Goal: Information Seeking & Learning: Learn about a topic

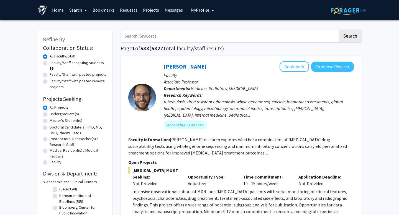
click at [186, 39] on input "Search Keywords" at bounding box center [228, 36] width 217 height 13
paste input "Adekemi Akingboye Harvey, MD"
click at [338, 30] on button "Search" at bounding box center [349, 36] width 23 height 13
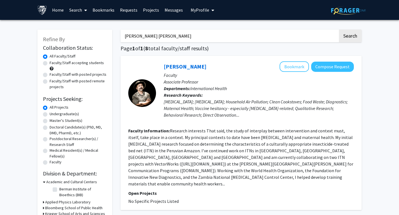
drag, startPoint x: 180, startPoint y: 34, endPoint x: 62, endPoint y: 33, distance: 118.2
click at [338, 30] on button "Search" at bounding box center [349, 36] width 23 height 13
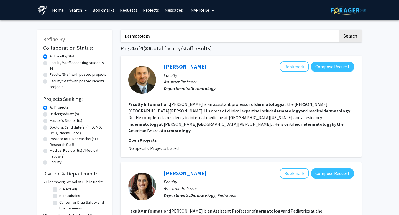
type input "Dermatology"
click at [338, 30] on button "Search" at bounding box center [349, 36] width 23 height 13
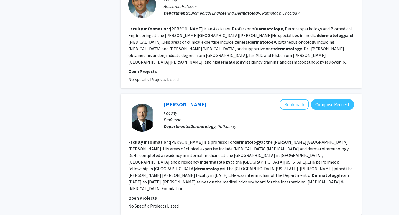
scroll to position [1015, 0]
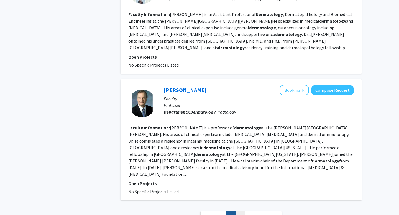
click at [242, 212] on link "2" at bounding box center [239, 217] width 9 height 10
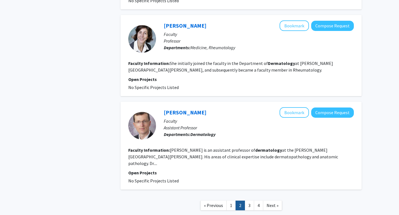
scroll to position [896, 0]
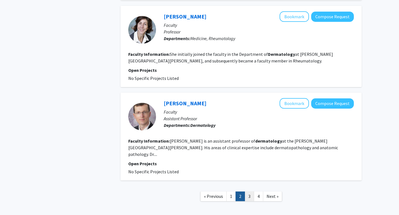
click at [250, 192] on link "3" at bounding box center [248, 197] width 9 height 10
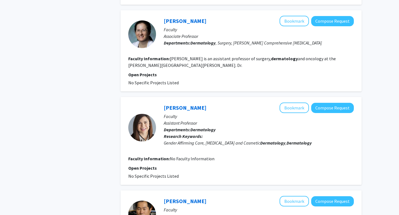
scroll to position [347, 0]
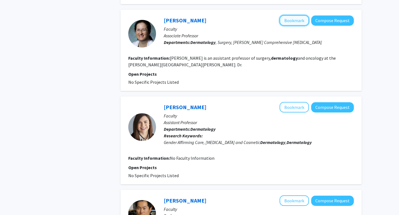
click at [302, 15] on button "Bookmark" at bounding box center [293, 20] width 29 height 11
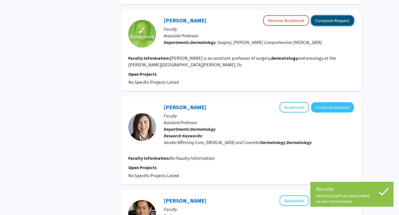
click at [320, 15] on button "Compose Request" at bounding box center [332, 20] width 43 height 10
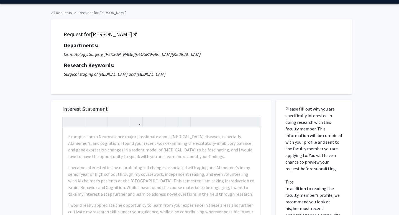
scroll to position [17, 0]
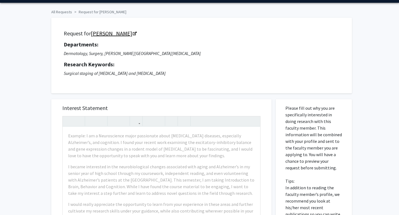
click at [110, 32] on link "[PERSON_NAME]" at bounding box center [113, 33] width 45 height 7
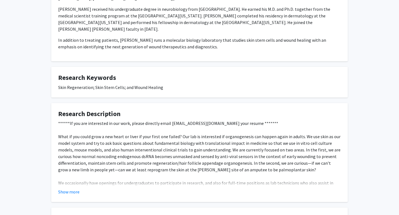
scroll to position [130, 0]
click at [63, 188] on button "Show more" at bounding box center [68, 191] width 21 height 7
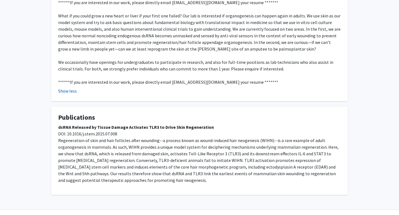
scroll to position [258, 0]
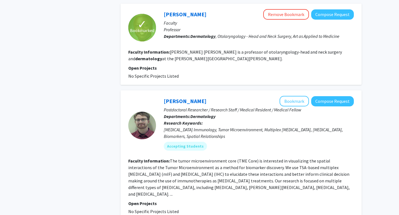
scroll to position [627, 0]
drag, startPoint x: 163, startPoint y: 88, endPoint x: 221, endPoint y: 88, distance: 57.6
click at [221, 96] on div "[PERSON_NAME] Bookmark Compose Request" at bounding box center [259, 101] width 190 height 11
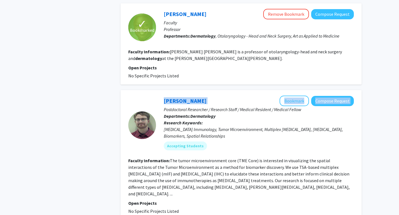
drag, startPoint x: 152, startPoint y: 86, endPoint x: 222, endPoint y: 86, distance: 70.3
click at [222, 96] on section "[PERSON_NAME] Bookmark Compose Request Postdoctoral Researcher / Research Staff…" at bounding box center [240, 125] width 225 height 59
click at [222, 96] on div "[PERSON_NAME] Bookmark Compose Request" at bounding box center [259, 101] width 190 height 11
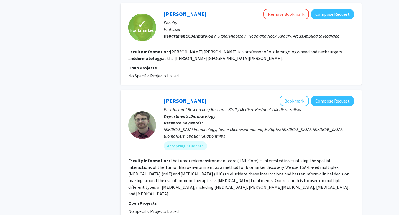
drag, startPoint x: 160, startPoint y: 87, endPoint x: 201, endPoint y: 86, distance: 40.7
click at [201, 96] on div "[PERSON_NAME] Bookmark Compose Request Postdoctoral Researcher / Research Staff…" at bounding box center [255, 125] width 198 height 59
copy link "[PERSON_NAME]"
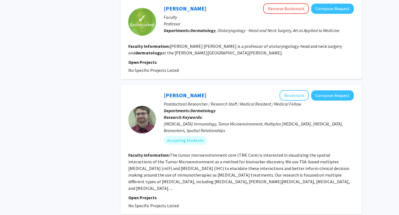
scroll to position [633, 0]
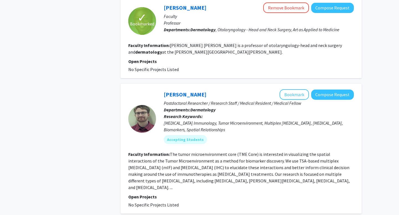
click at [242, 107] on p "Departments: Dermatology" at bounding box center [259, 110] width 190 height 7
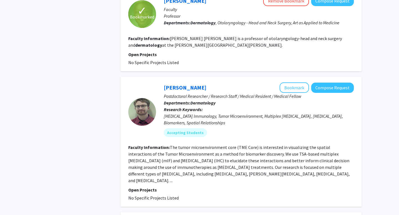
scroll to position [643, 0]
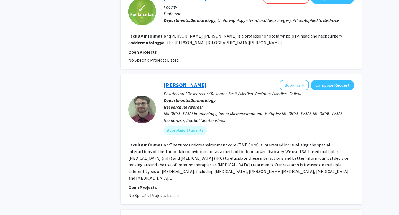
click at [185, 82] on link "[PERSON_NAME]" at bounding box center [185, 85] width 43 height 7
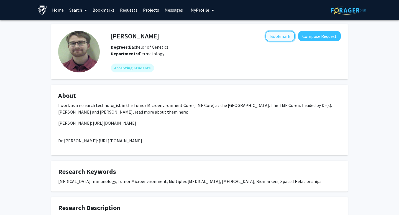
click at [278, 38] on button "Bookmark" at bounding box center [279, 36] width 29 height 11
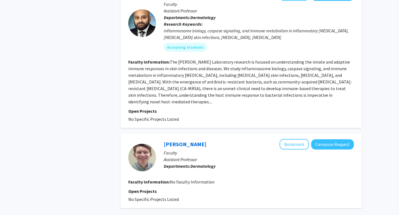
scroll to position [896, 0]
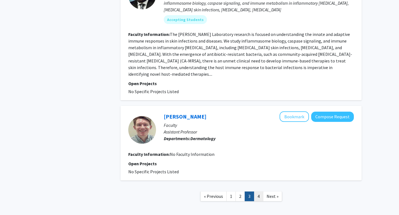
click at [259, 192] on link "4" at bounding box center [258, 197] width 9 height 10
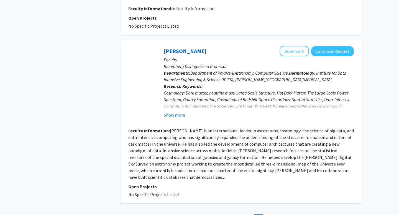
scroll to position [419, 0]
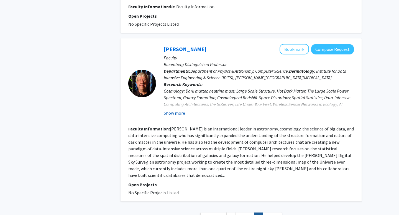
click at [171, 112] on button "Show more" at bounding box center [174, 113] width 21 height 7
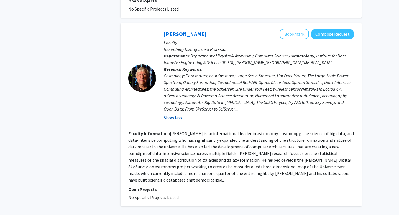
scroll to position [480, 0]
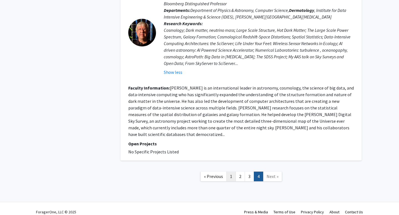
click at [234, 172] on link "1" at bounding box center [230, 177] width 9 height 10
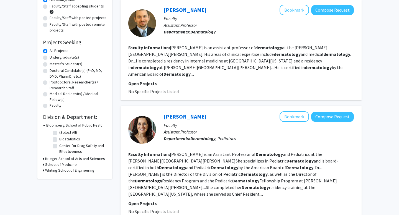
scroll to position [59, 0]
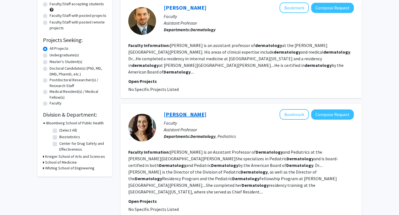
click at [176, 111] on link "[PERSON_NAME]" at bounding box center [185, 114] width 43 height 7
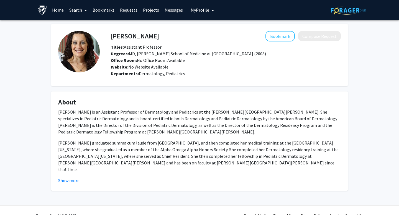
drag, startPoint x: 108, startPoint y: 36, endPoint x: 178, endPoint y: 36, distance: 70.6
click at [180, 36] on div "[PERSON_NAME] Bookmark Compose Request" at bounding box center [226, 36] width 238 height 11
drag, startPoint x: 178, startPoint y: 36, endPoint x: 174, endPoint y: 36, distance: 4.4
click at [177, 36] on div "Bookmark Compose Request" at bounding box center [250, 36] width 182 height 11
drag, startPoint x: 110, startPoint y: 35, endPoint x: 104, endPoint y: 39, distance: 7.5
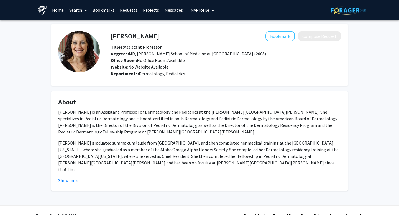
click at [104, 39] on div "[PERSON_NAME] Bookmark Compose Request Titles: Assistant Professor Degrees: MD,…" at bounding box center [220, 55] width 241 height 48
click at [116, 38] on h4 "[PERSON_NAME]" at bounding box center [135, 36] width 48 height 10
copy h4 "[PERSON_NAME]"
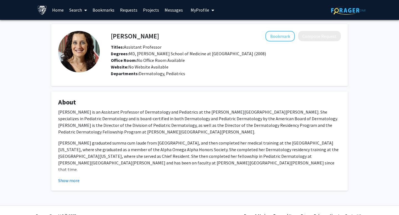
click at [56, 186] on fg-card "About [PERSON_NAME] is an Assistant Professor of Dermatology and Pediatrics at …" at bounding box center [199, 141] width 296 height 99
click at [63, 180] on button "Show more" at bounding box center [68, 180] width 21 height 7
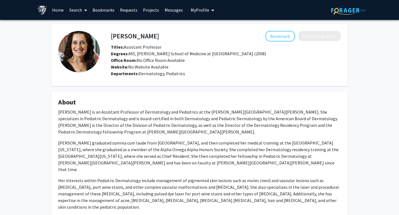
drag, startPoint x: 110, startPoint y: 38, endPoint x: 157, endPoint y: 35, distance: 46.8
click at [157, 36] on div "[PERSON_NAME] Bookmark Compose Request" at bounding box center [226, 36] width 238 height 11
click at [55, 10] on link "Home" at bounding box center [57, 9] width 17 height 19
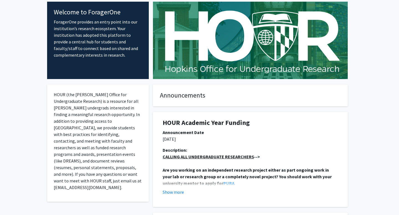
scroll to position [37, 0]
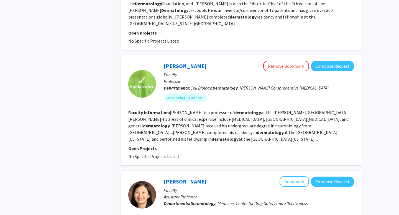
scroll to position [595, 0]
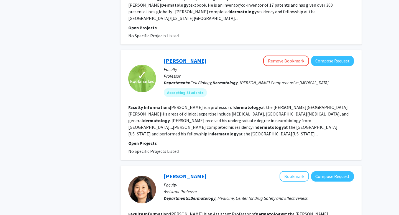
click at [180, 57] on link "[PERSON_NAME]" at bounding box center [185, 60] width 43 height 7
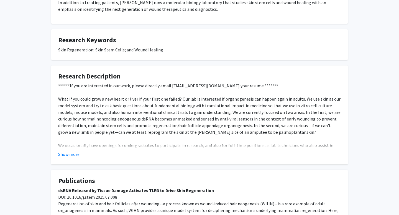
scroll to position [170, 0]
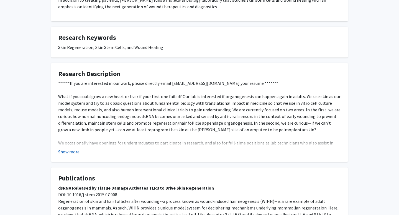
click at [66, 149] on button "Show more" at bounding box center [68, 152] width 21 height 7
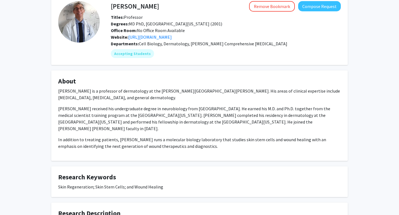
scroll to position [0, 0]
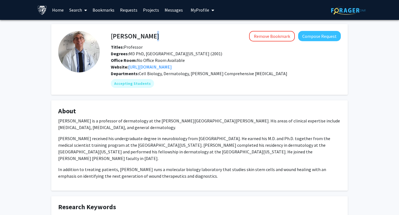
drag, startPoint x: 105, startPoint y: 33, endPoint x: 138, endPoint y: 33, distance: 33.5
click at [138, 33] on div "[PERSON_NAME] Remove Bookmark Compose Request Titles: Professor [PERSON_NAME]: …" at bounding box center [220, 59] width 241 height 57
drag, startPoint x: 112, startPoint y: 37, endPoint x: 148, endPoint y: 37, distance: 36.3
click at [148, 37] on div "[PERSON_NAME] Remove Bookmark Compose Request" at bounding box center [226, 36] width 238 height 11
click at [128, 35] on h4 "[PERSON_NAME]" at bounding box center [135, 36] width 48 height 10
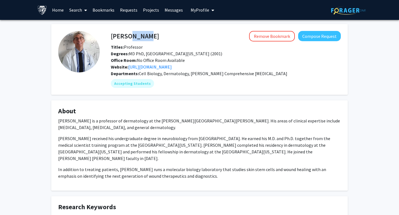
click at [128, 35] on h4 "[PERSON_NAME]" at bounding box center [135, 36] width 48 height 10
copy h4 "[PERSON_NAME]"
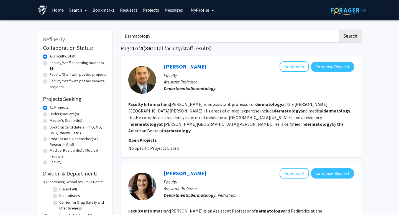
click at [170, 33] on input "Dermatology" at bounding box center [228, 36] width 217 height 13
click at [169, 33] on input "Dermatology" at bounding box center [228, 36] width 217 height 13
click at [168, 33] on input "Dermatology" at bounding box center [228, 36] width 217 height 13
type input "public health"
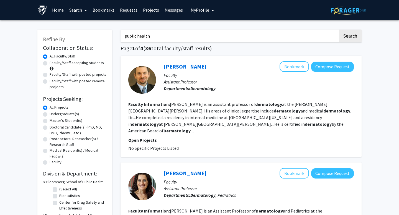
click at [338, 30] on button "Search" at bounding box center [349, 36] width 23 height 13
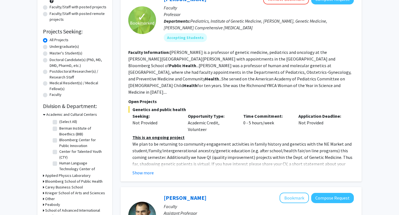
scroll to position [69, 0]
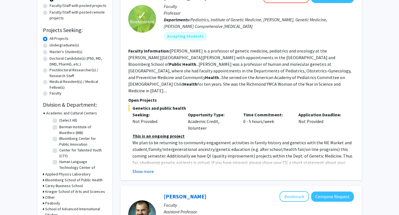
click at [144, 168] on button "Show more" at bounding box center [142, 171] width 21 height 7
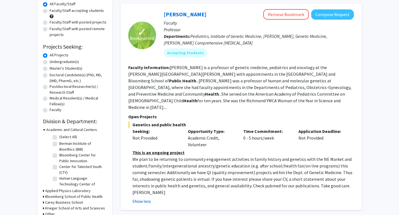
scroll to position [46, 0]
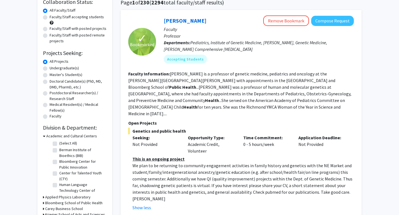
click at [159, 19] on div "[PERSON_NAME] Remove Bookmark Compose Request Faculty Professor Departments: Pe…" at bounding box center [255, 41] width 198 height 52
click at [168, 20] on link "[PERSON_NAME]" at bounding box center [185, 20] width 43 height 7
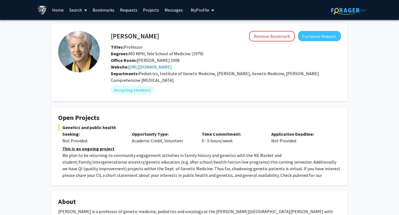
drag, startPoint x: 110, startPoint y: 37, endPoint x: 196, endPoint y: 36, distance: 85.5
click at [196, 36] on div "[PERSON_NAME] Remove Bookmark Compose Request" at bounding box center [226, 36] width 238 height 11
click at [136, 36] on h4 "[PERSON_NAME]" at bounding box center [135, 36] width 48 height 10
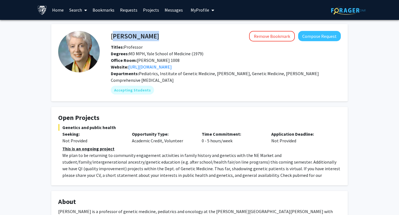
copy h4 "[PERSON_NAME]"
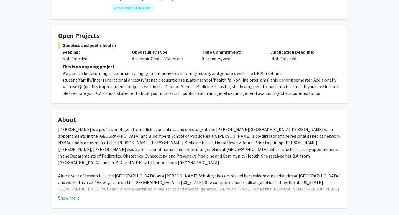
scroll to position [83, 0]
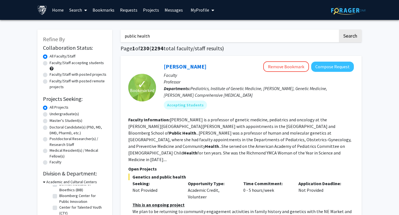
click at [50, 62] on label "Faculty/Staff accepting students" at bounding box center [77, 63] width 54 height 6
click at [50, 62] on input "Faculty/Staff accepting students" at bounding box center [52, 62] width 4 height 4
radio input "true"
